Goal: Navigation & Orientation: Find specific page/section

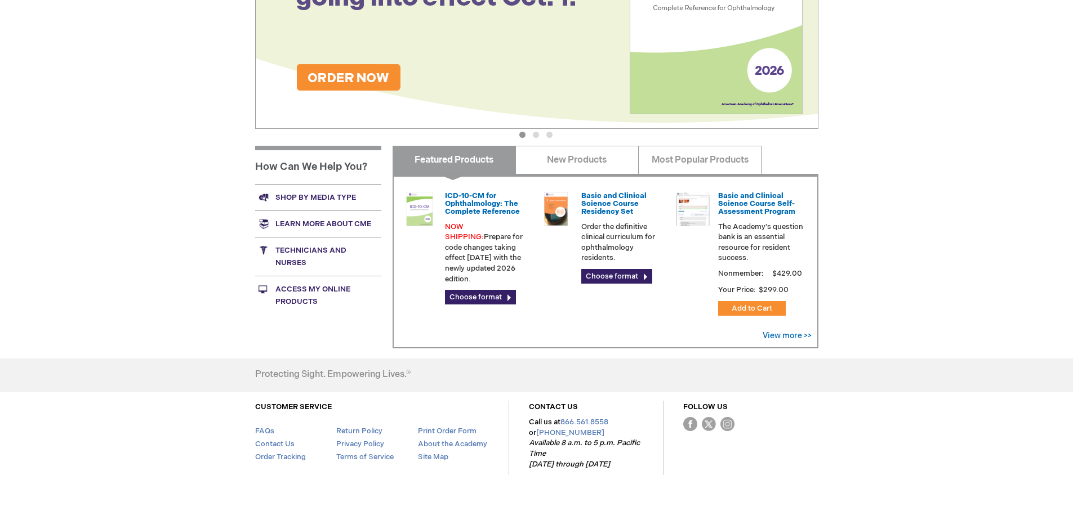
scroll to position [286, 0]
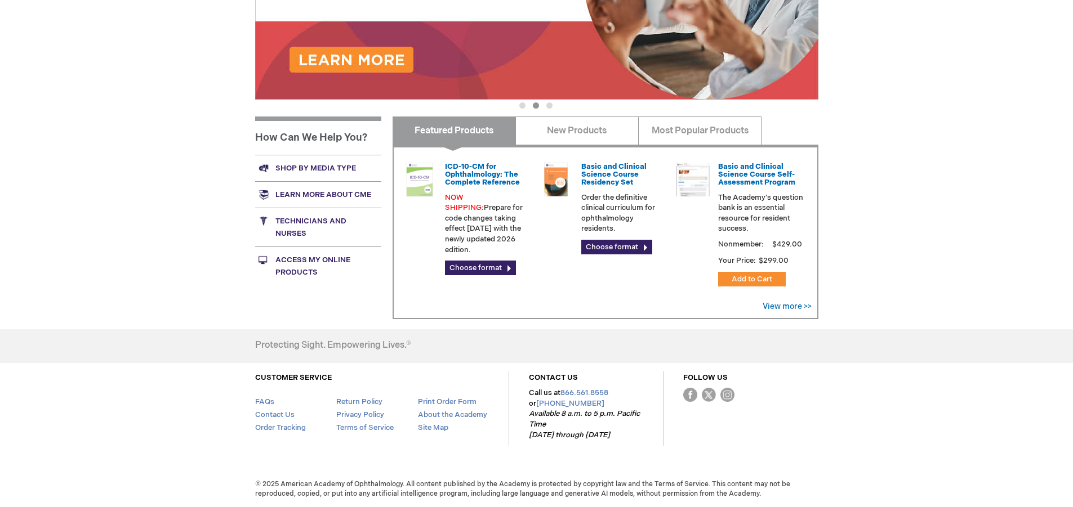
click at [327, 168] on link "Shop by media type" at bounding box center [318, 168] width 126 height 26
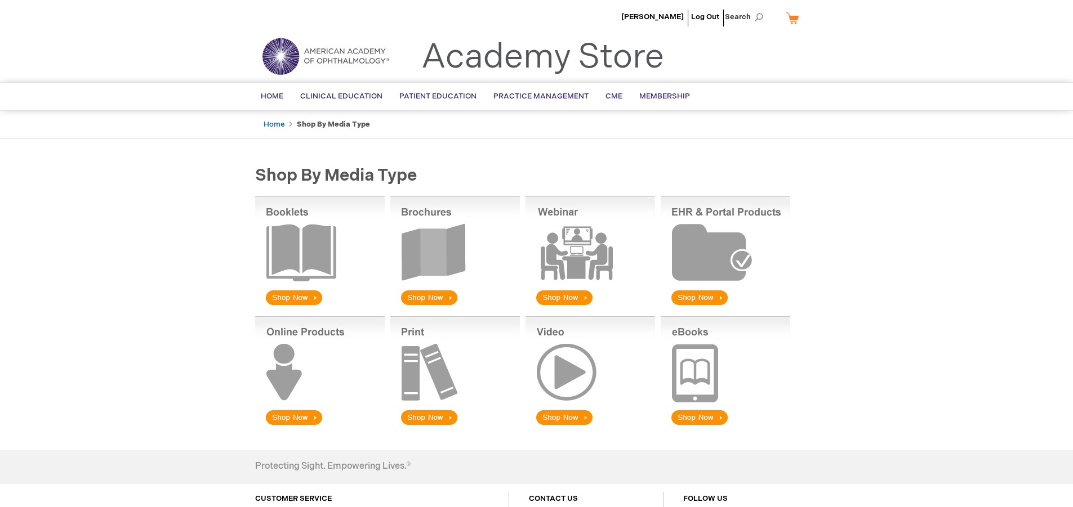
click at [429, 298] on img at bounding box center [455, 252] width 130 height 111
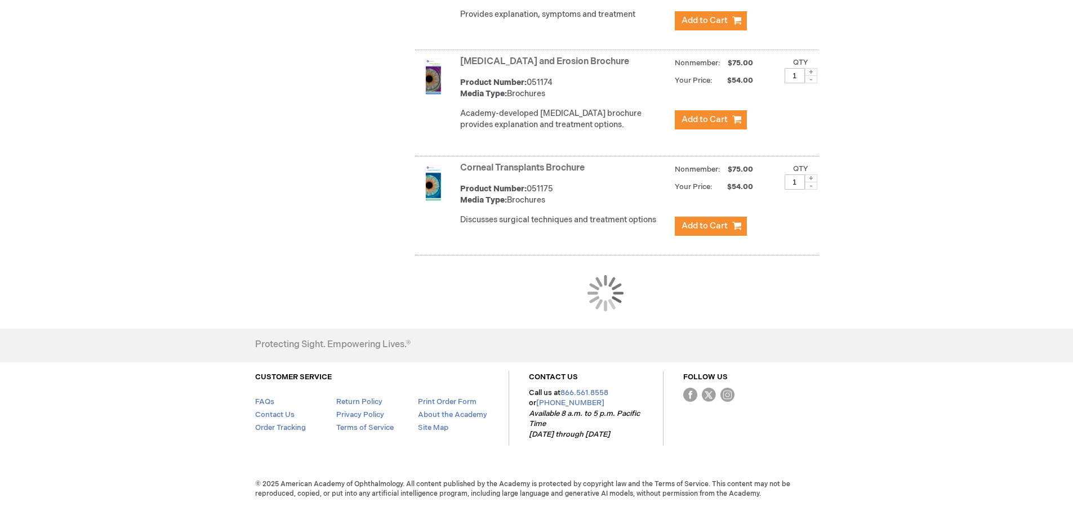
scroll to position [1051, 0]
